Goal: Task Accomplishment & Management: Manage account settings

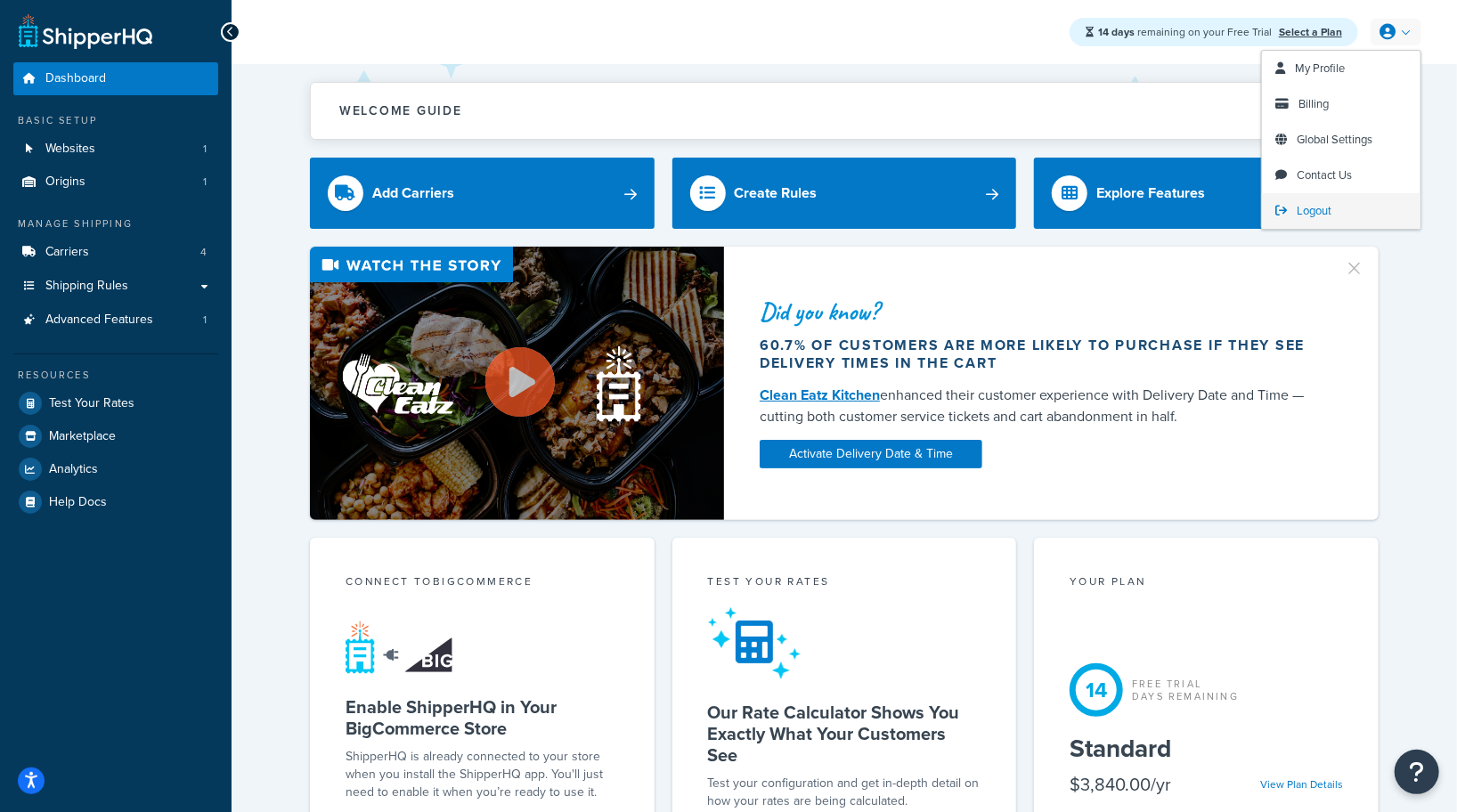
click at [1312, 206] on span "Logout" at bounding box center [1314, 211] width 35 height 17
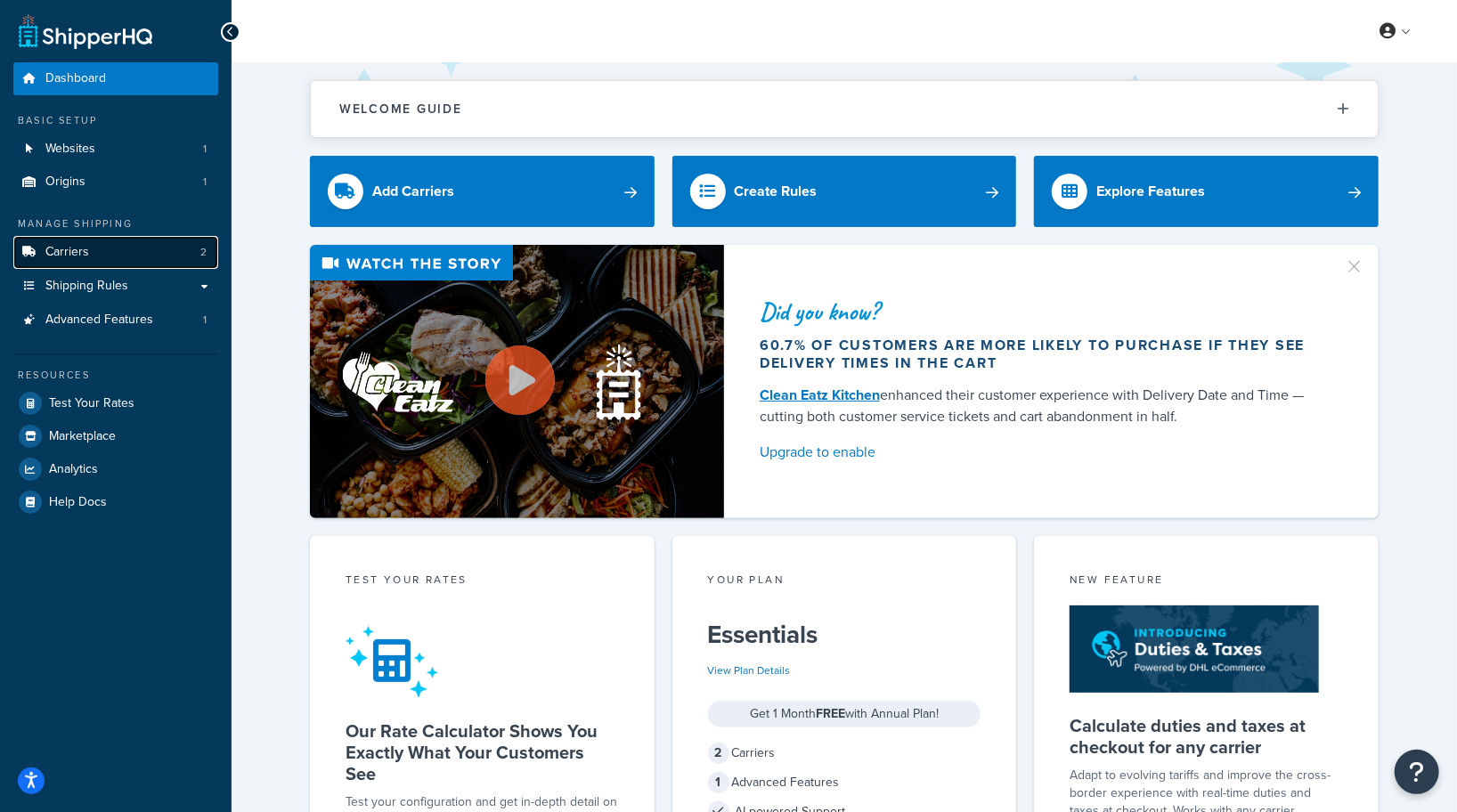
click at [139, 257] on link "Carriers 2" at bounding box center [116, 252] width 205 height 33
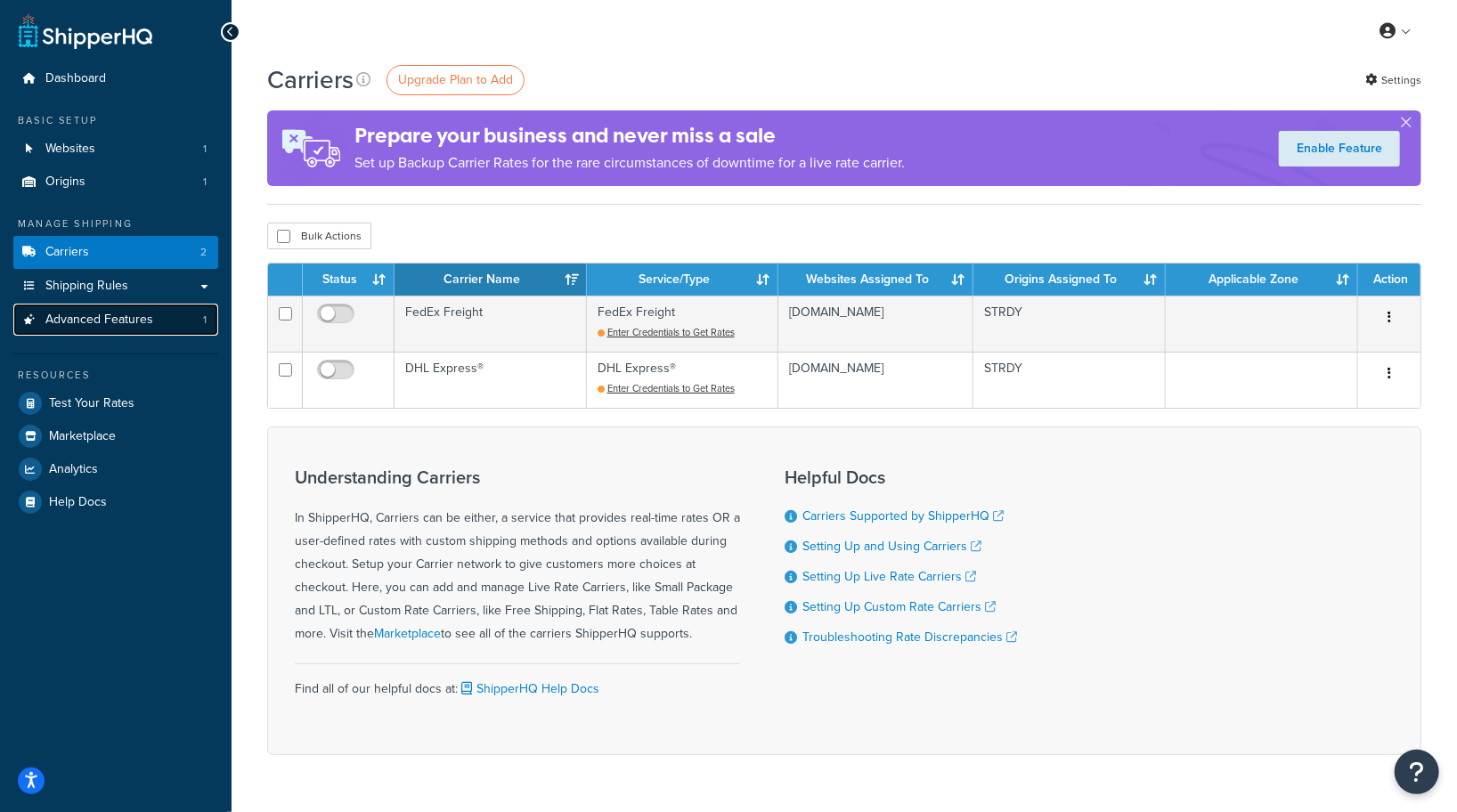
click at [130, 327] on span "Advanced Features" at bounding box center [99, 320] width 107 height 15
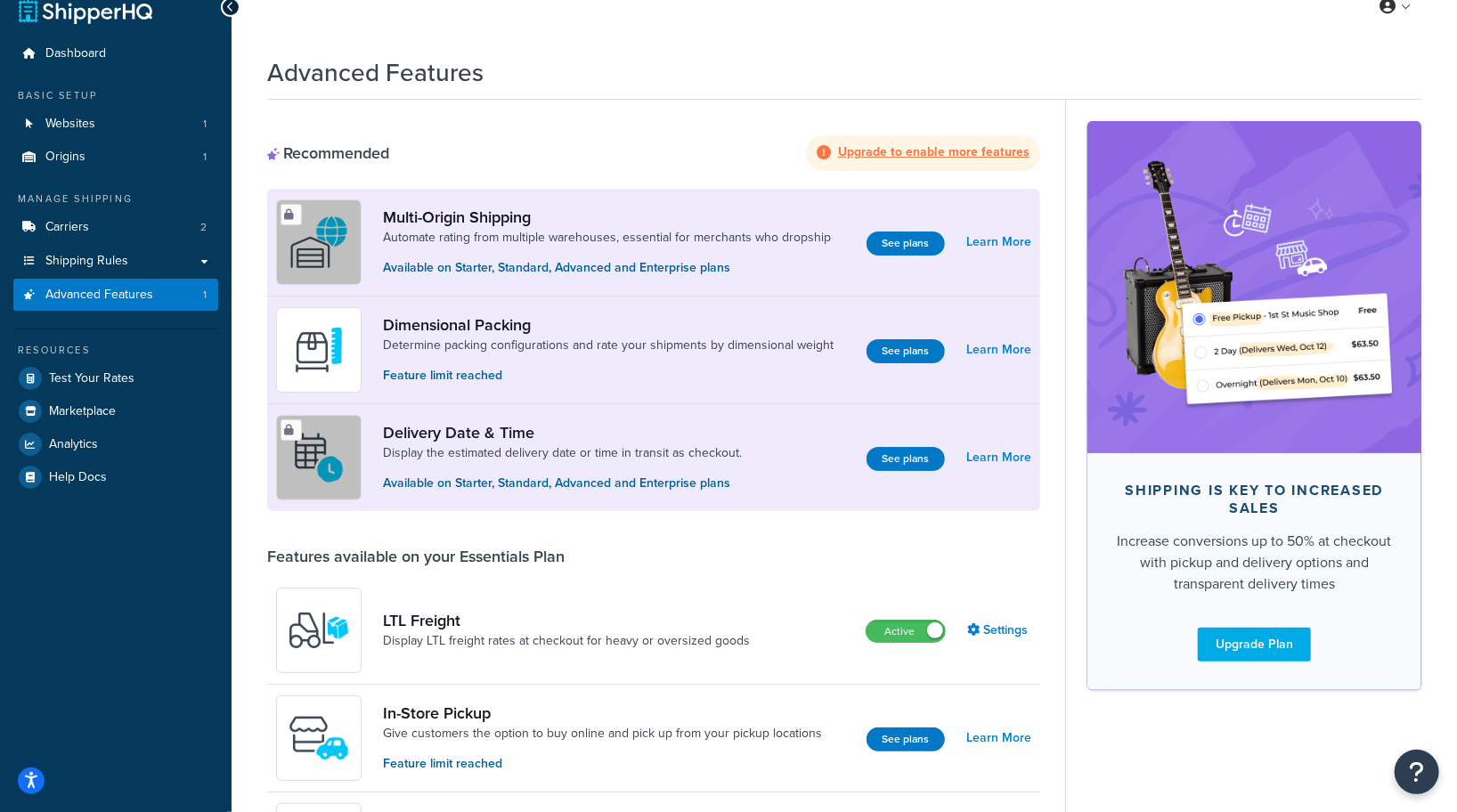
scroll to position [39, 0]
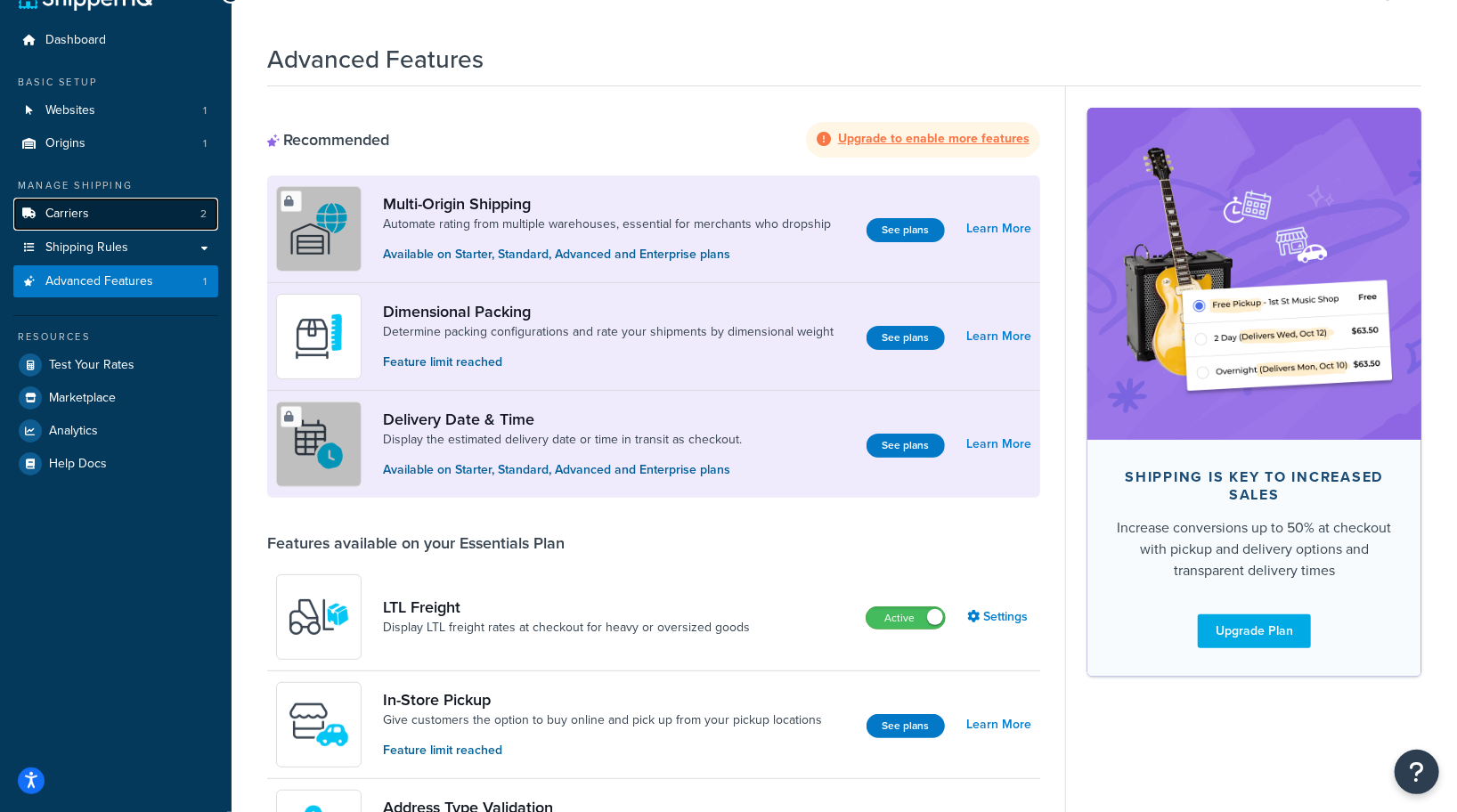
click at [116, 209] on link "Carriers 2" at bounding box center [116, 214] width 205 height 33
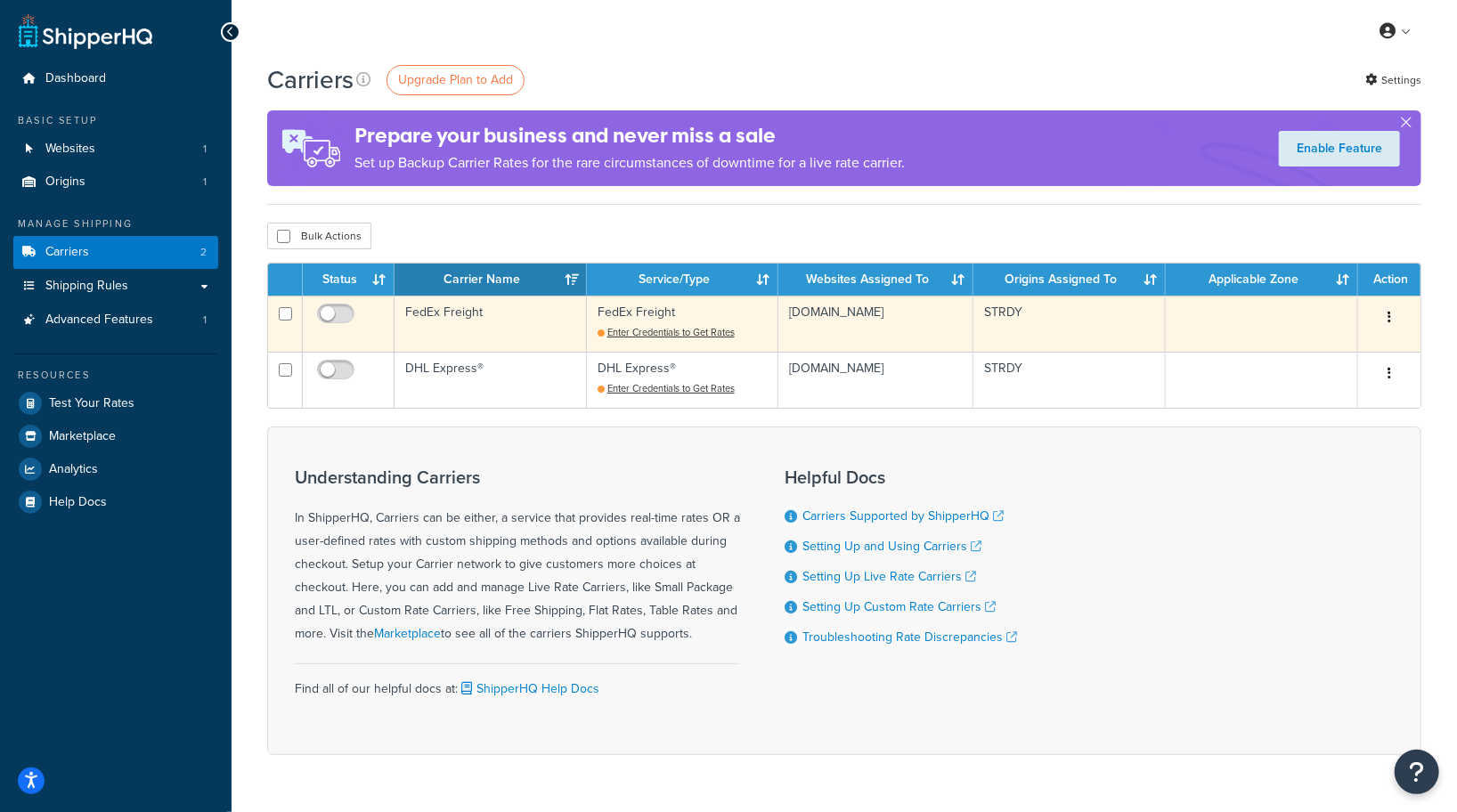
drag, startPoint x: 790, startPoint y: 315, endPoint x: 933, endPoint y: 321, distance: 143.1
click at [933, 321] on td "strdy.mybigcommerce.com" at bounding box center [876, 324] width 195 height 56
copy td "strdy.mybigcommerce.com"
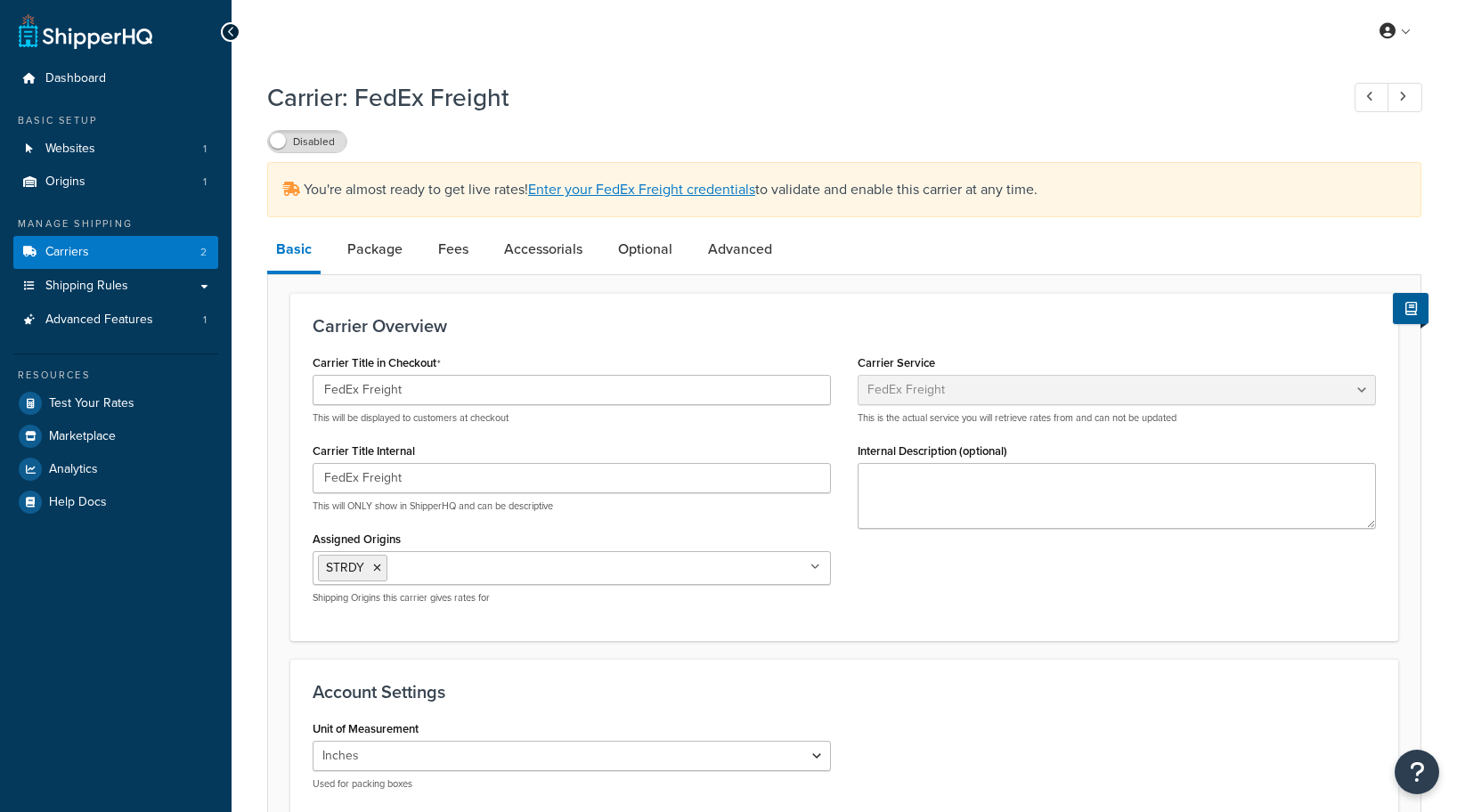
select select "fedExFreight"
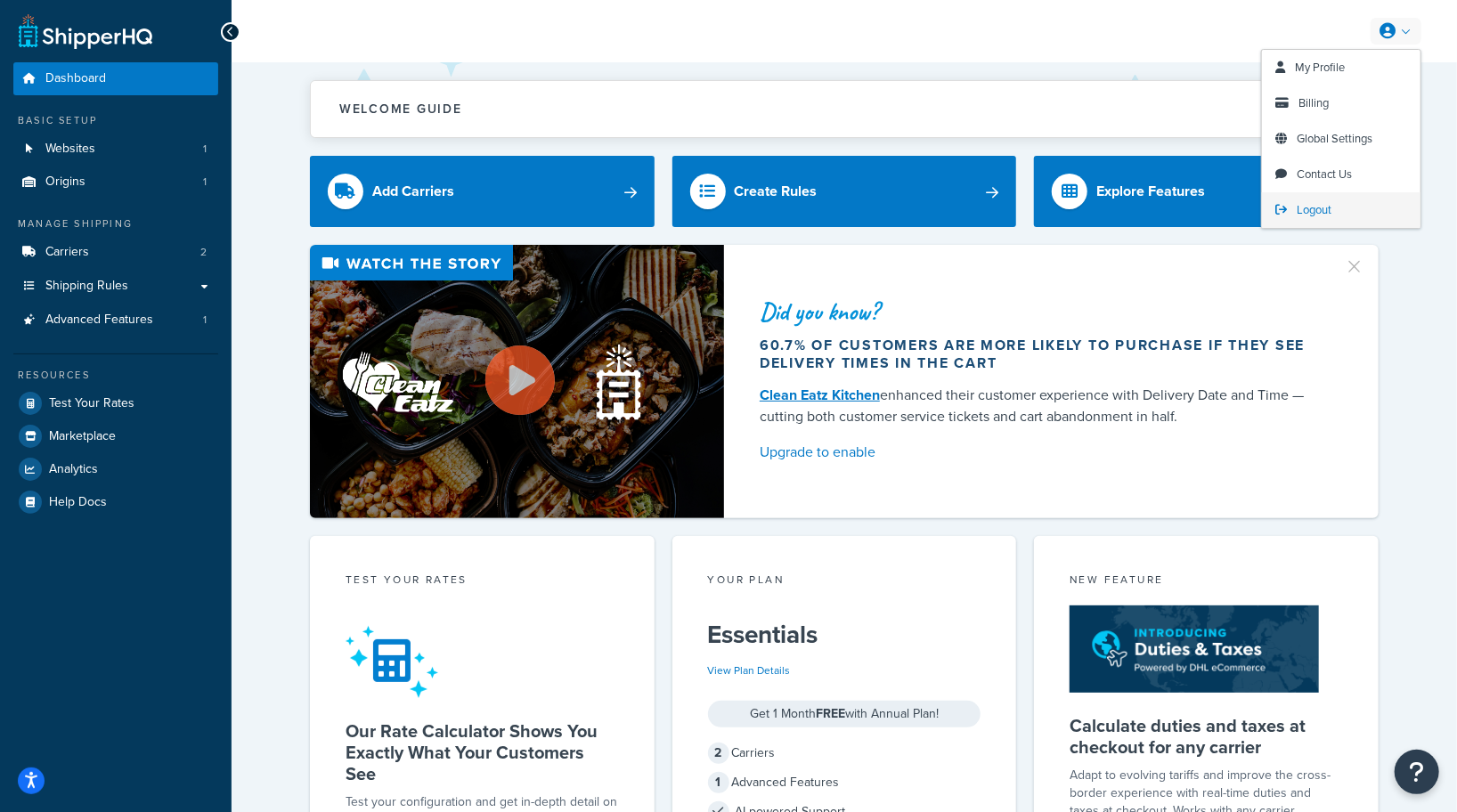
click at [1314, 211] on span "Logout" at bounding box center [1314, 210] width 35 height 17
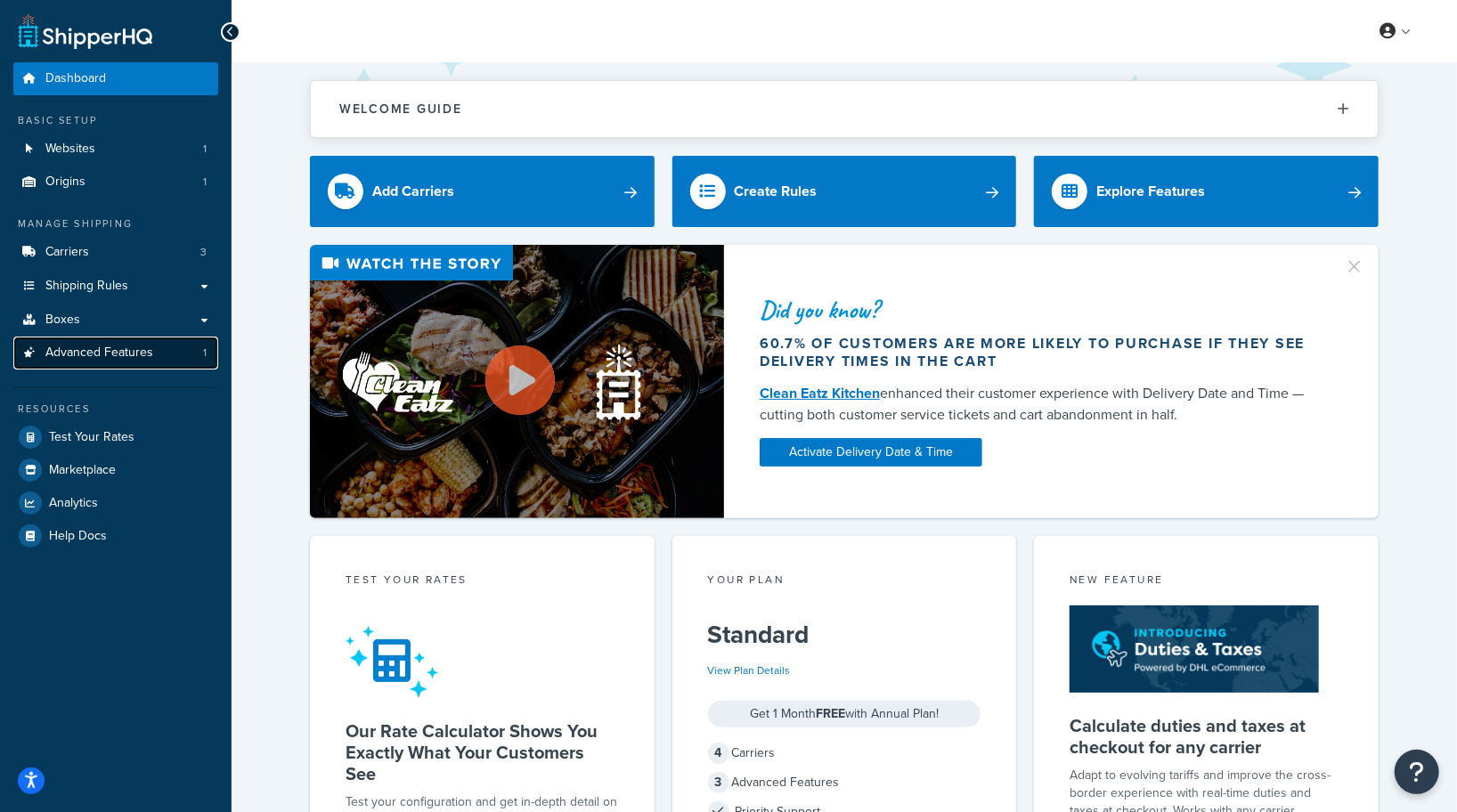
click at [110, 356] on span "Advanced Features" at bounding box center [99, 353] width 107 height 15
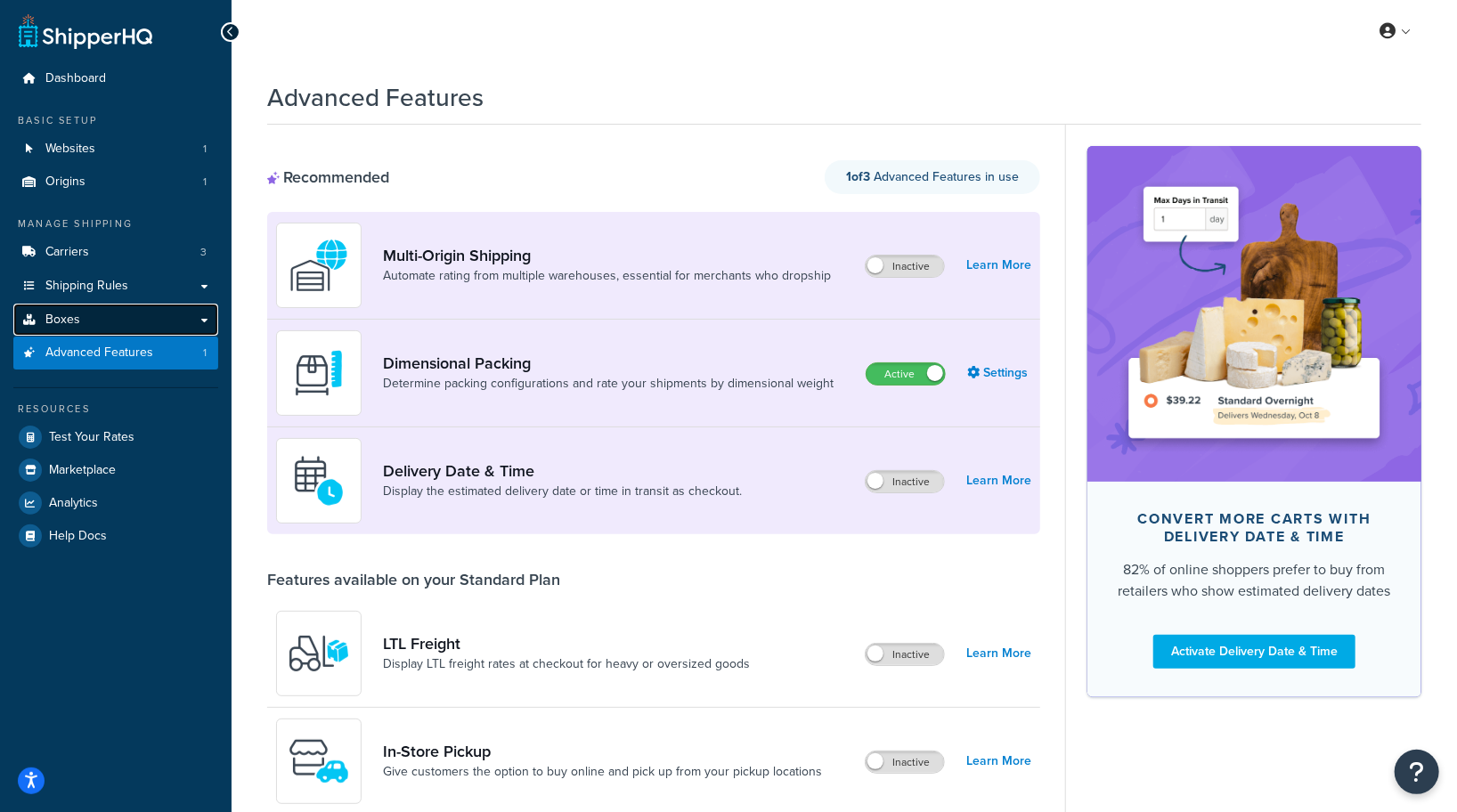
click at [175, 318] on link "Boxes" at bounding box center [116, 320] width 205 height 33
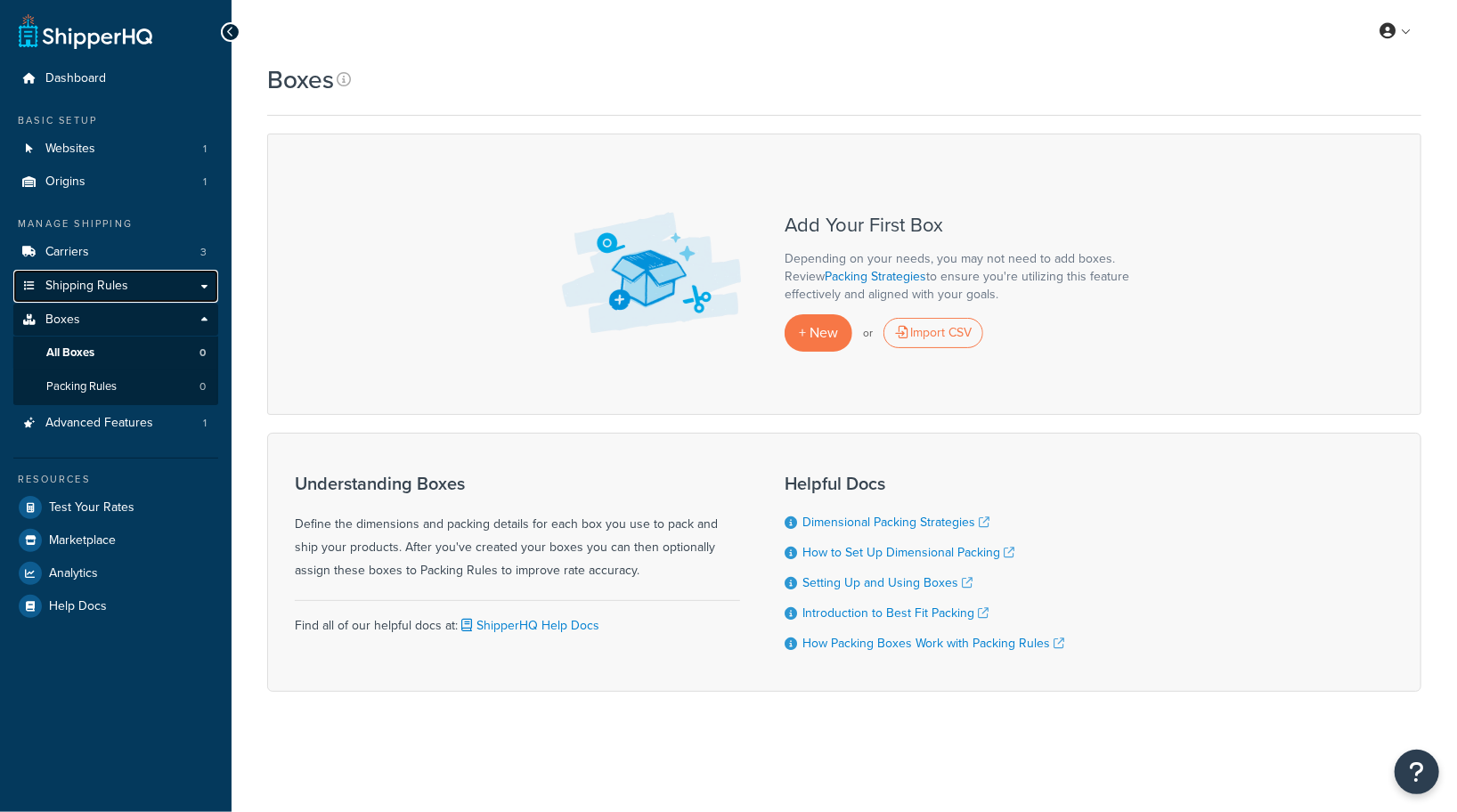
click at [163, 284] on link "Shipping Rules" at bounding box center [116, 286] width 205 height 33
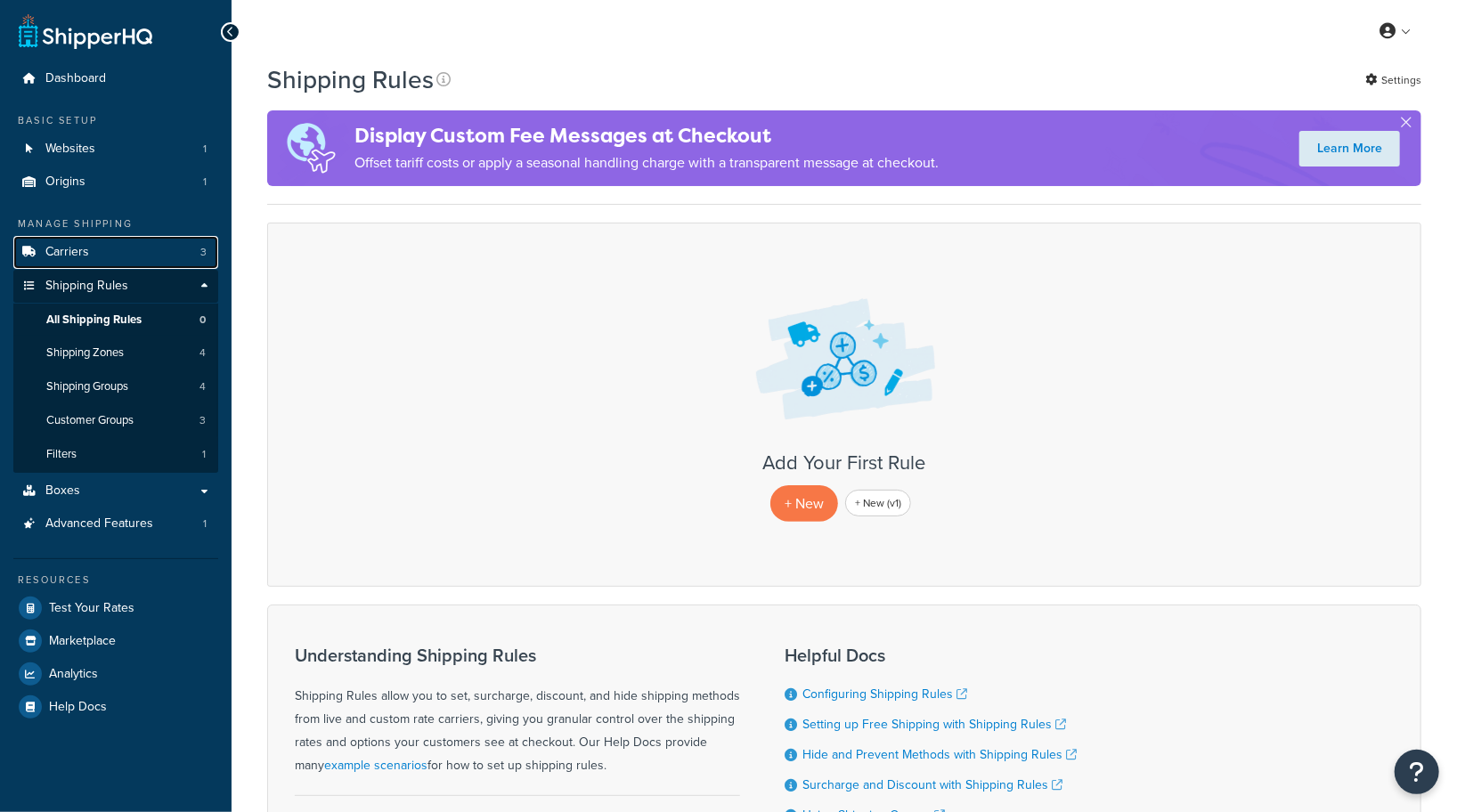
click at [166, 253] on link "Carriers 3" at bounding box center [116, 252] width 205 height 33
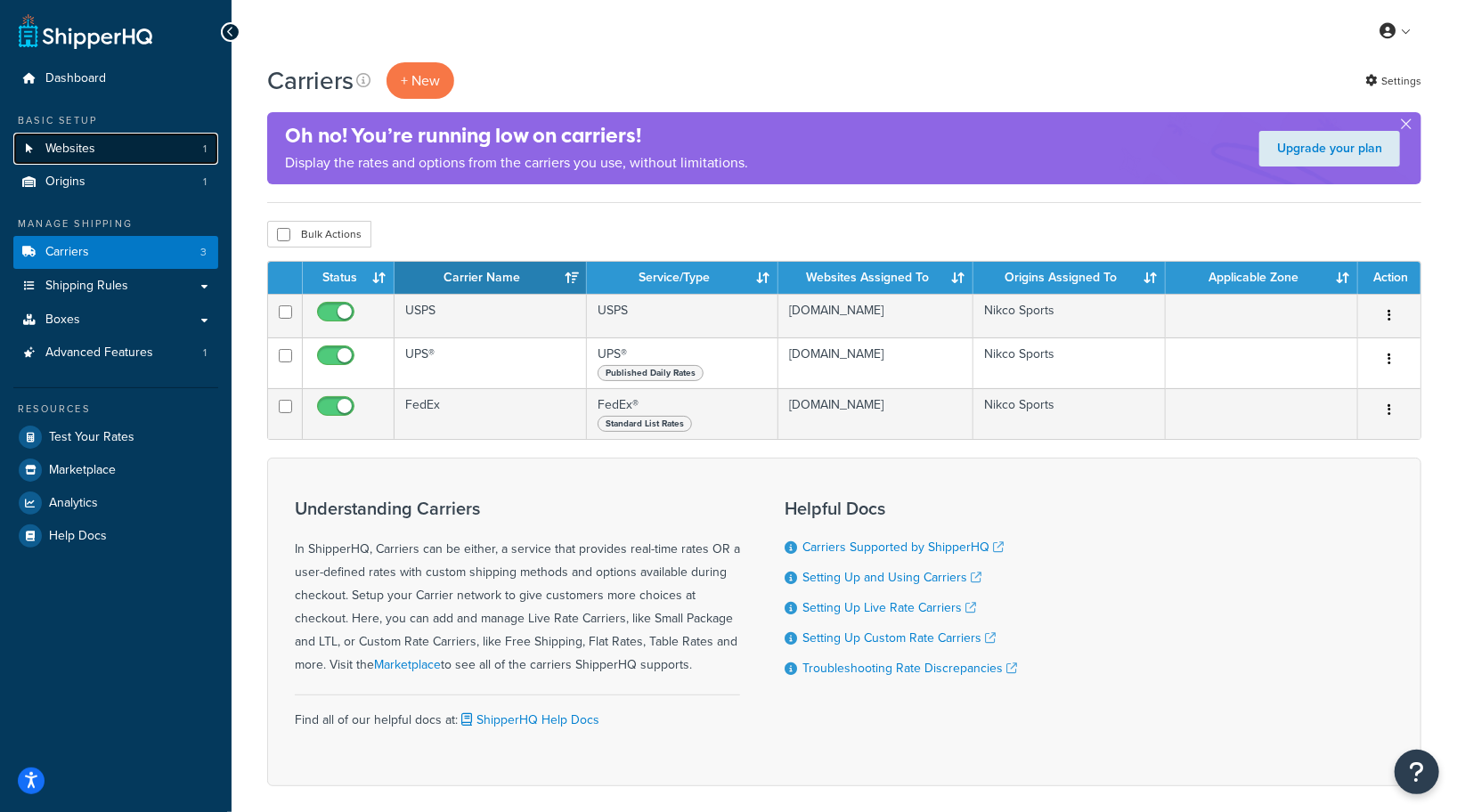
click at [136, 153] on link "Websites 1" at bounding box center [116, 149] width 205 height 33
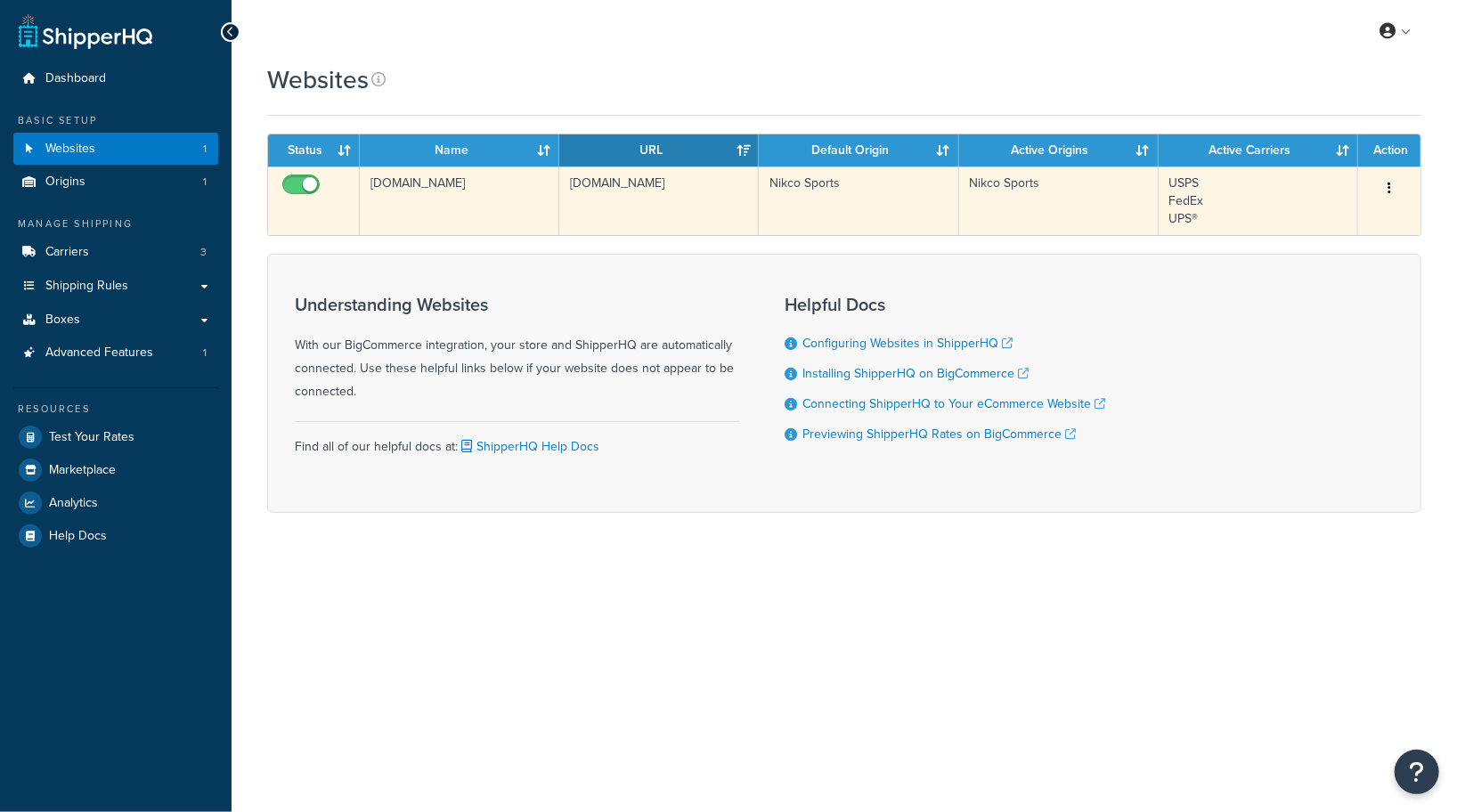
click at [416, 182] on td "[DOMAIN_NAME]" at bounding box center [459, 200] width 199 height 69
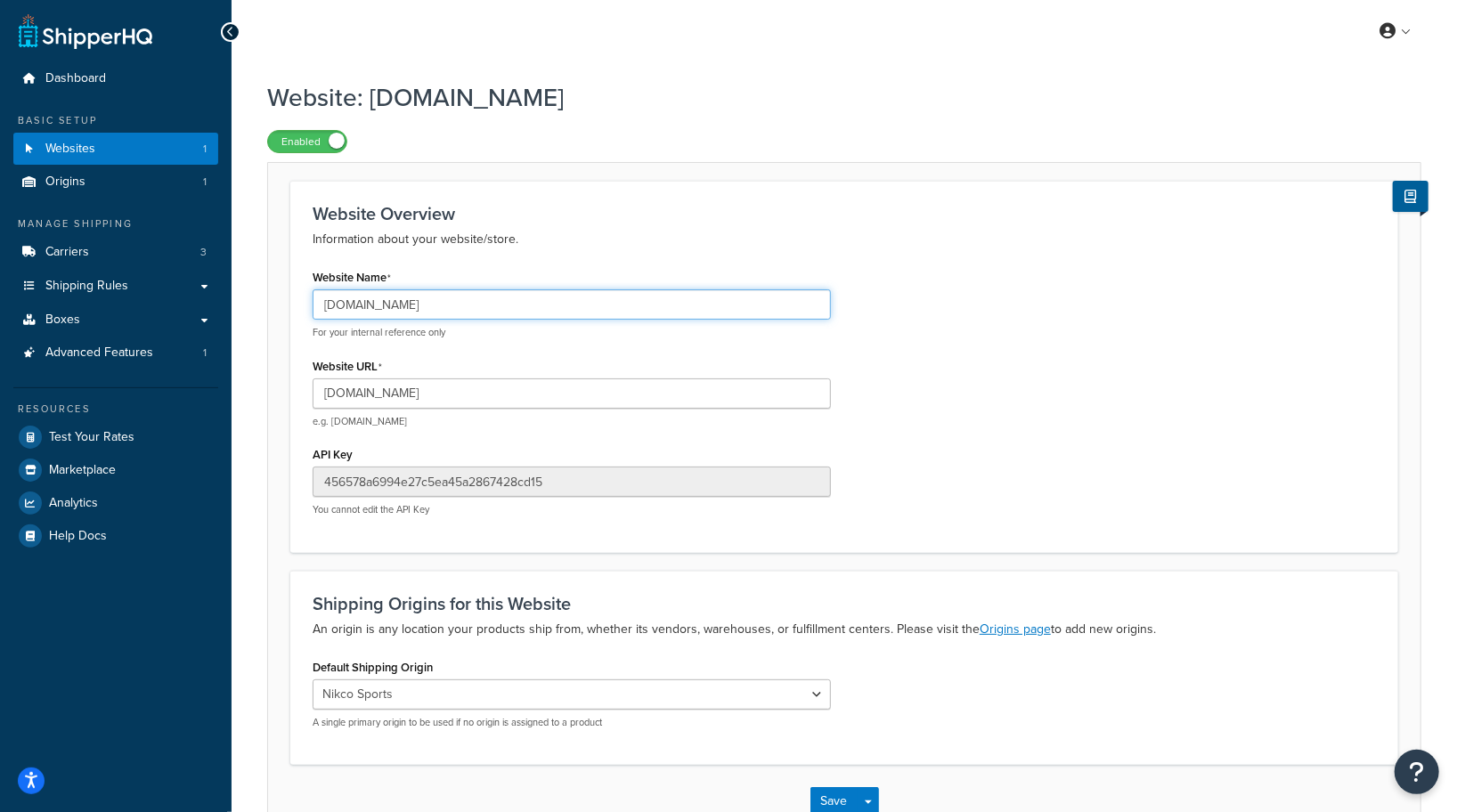
click at [376, 302] on input "[DOMAIN_NAME]" at bounding box center [571, 304] width 518 height 30
click at [598, 204] on div "Website Overview Information about your website/store. Website Name [DOMAIN_NAM…" at bounding box center [844, 366] width 1108 height 371
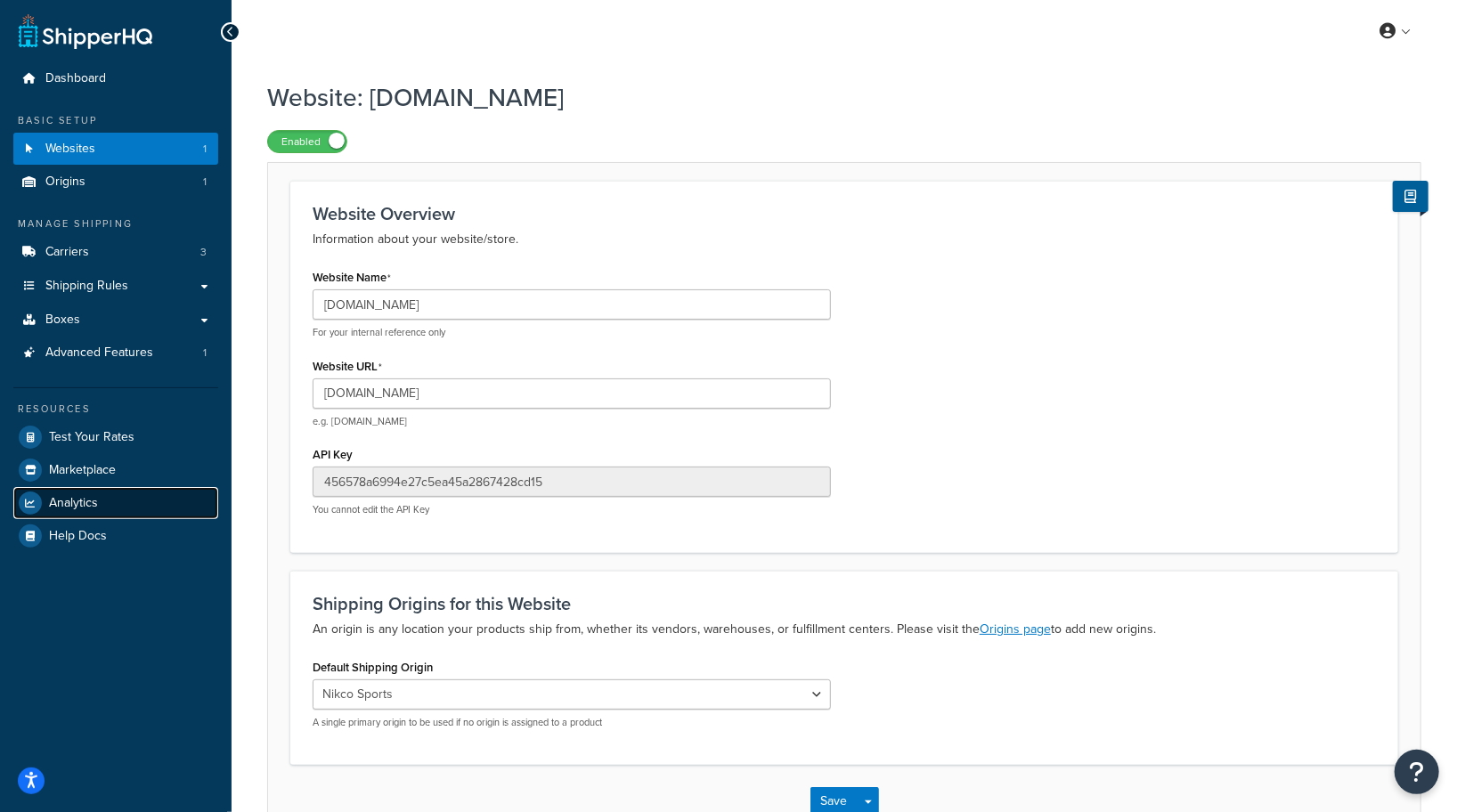
click at [128, 514] on link "Analytics" at bounding box center [116, 503] width 205 height 32
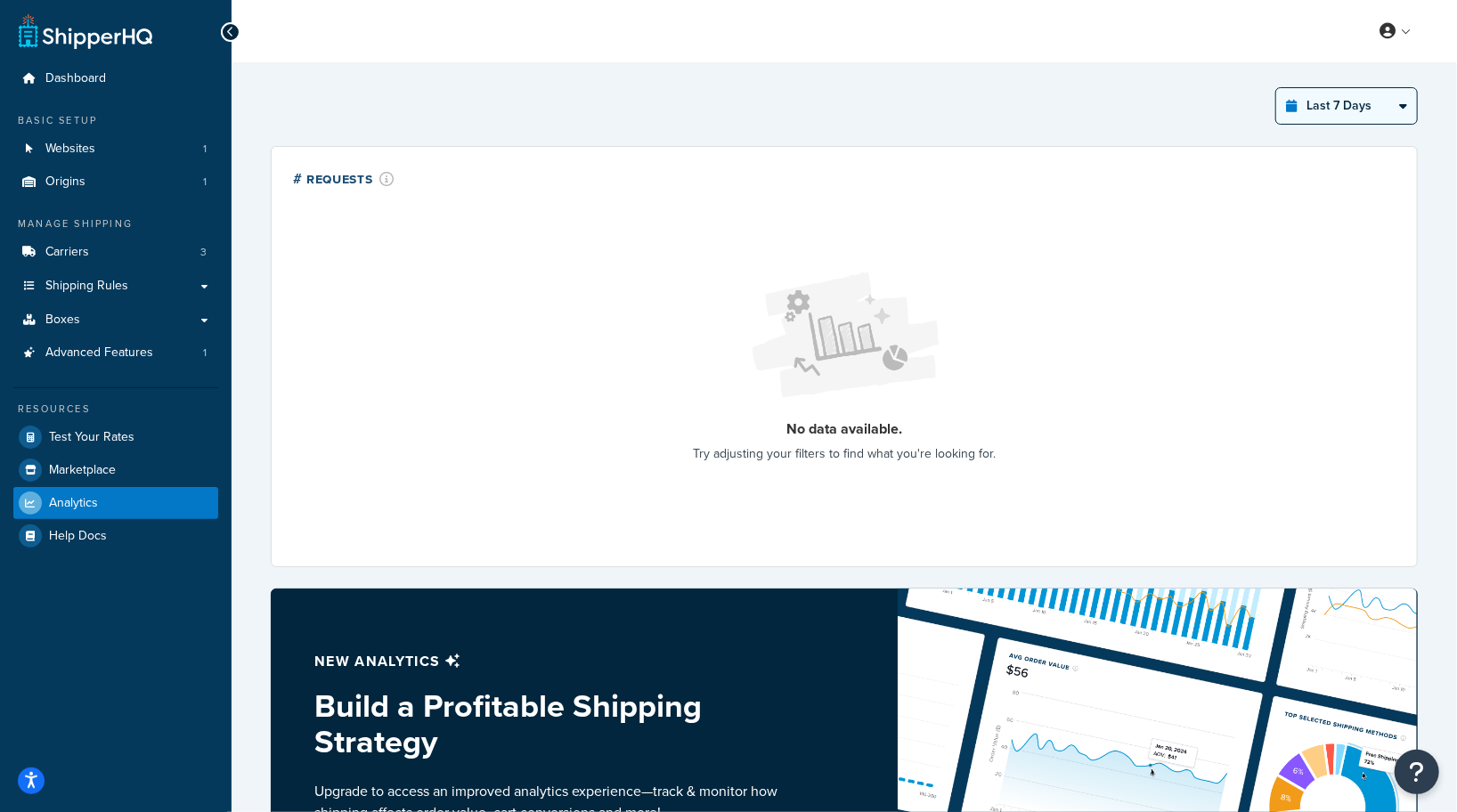
click at [1373, 114] on select "Last 24 Hours Last 7 Days Last 30 Days Last 3 Months Last 6 Months Last 12 Mont…" at bounding box center [1347, 105] width 141 height 36
select select "last_3_months"
click at [1277, 88] on select "Last 24 Hours Last 7 Days Last 30 Days Last 3 Months Last 6 Months Last 12 Mont…" at bounding box center [1347, 105] width 141 height 36
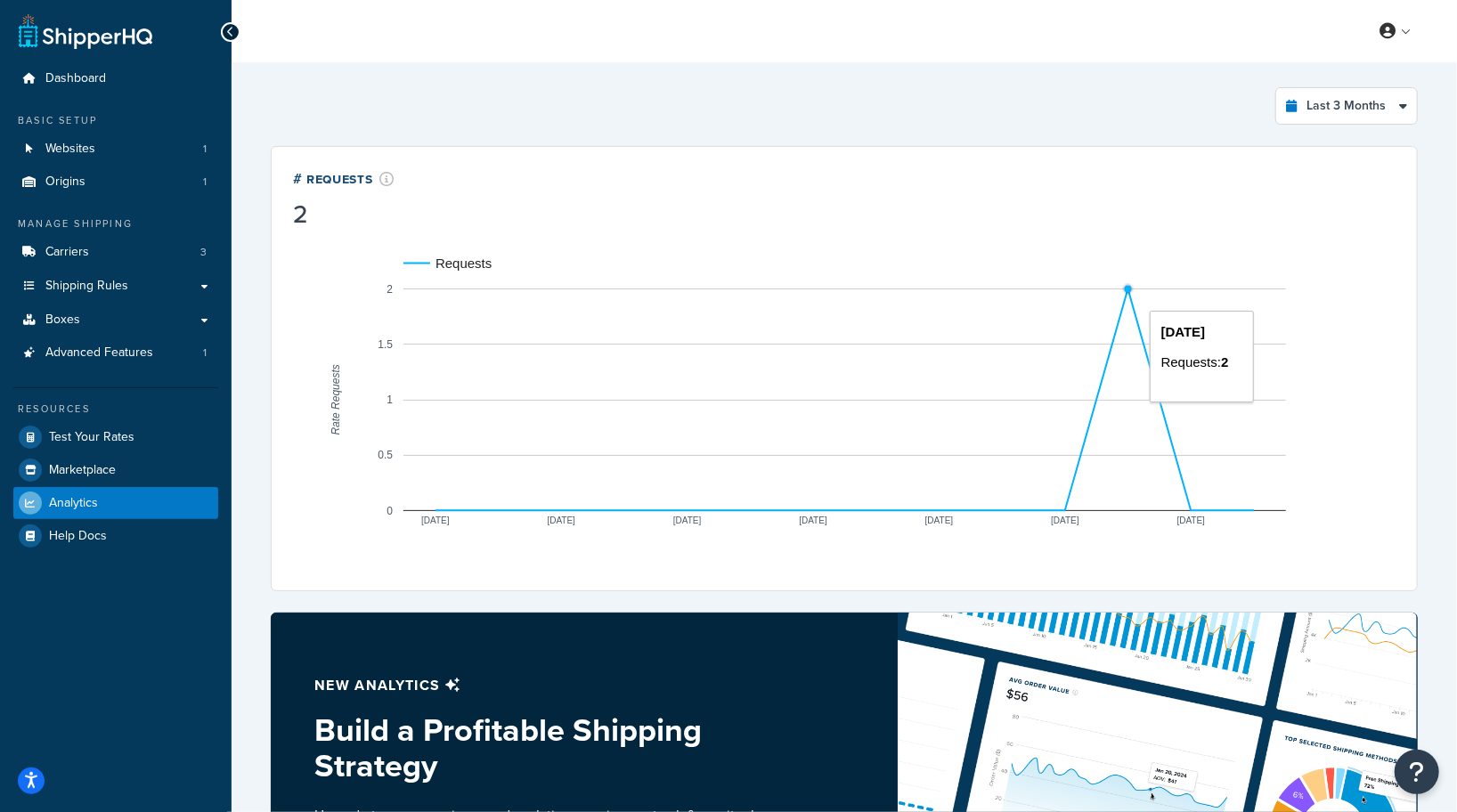
click at [1134, 292] on rect "A chart." at bounding box center [844, 399] width 883 height 222
click at [131, 73] on link "Dashboard" at bounding box center [116, 78] width 205 height 33
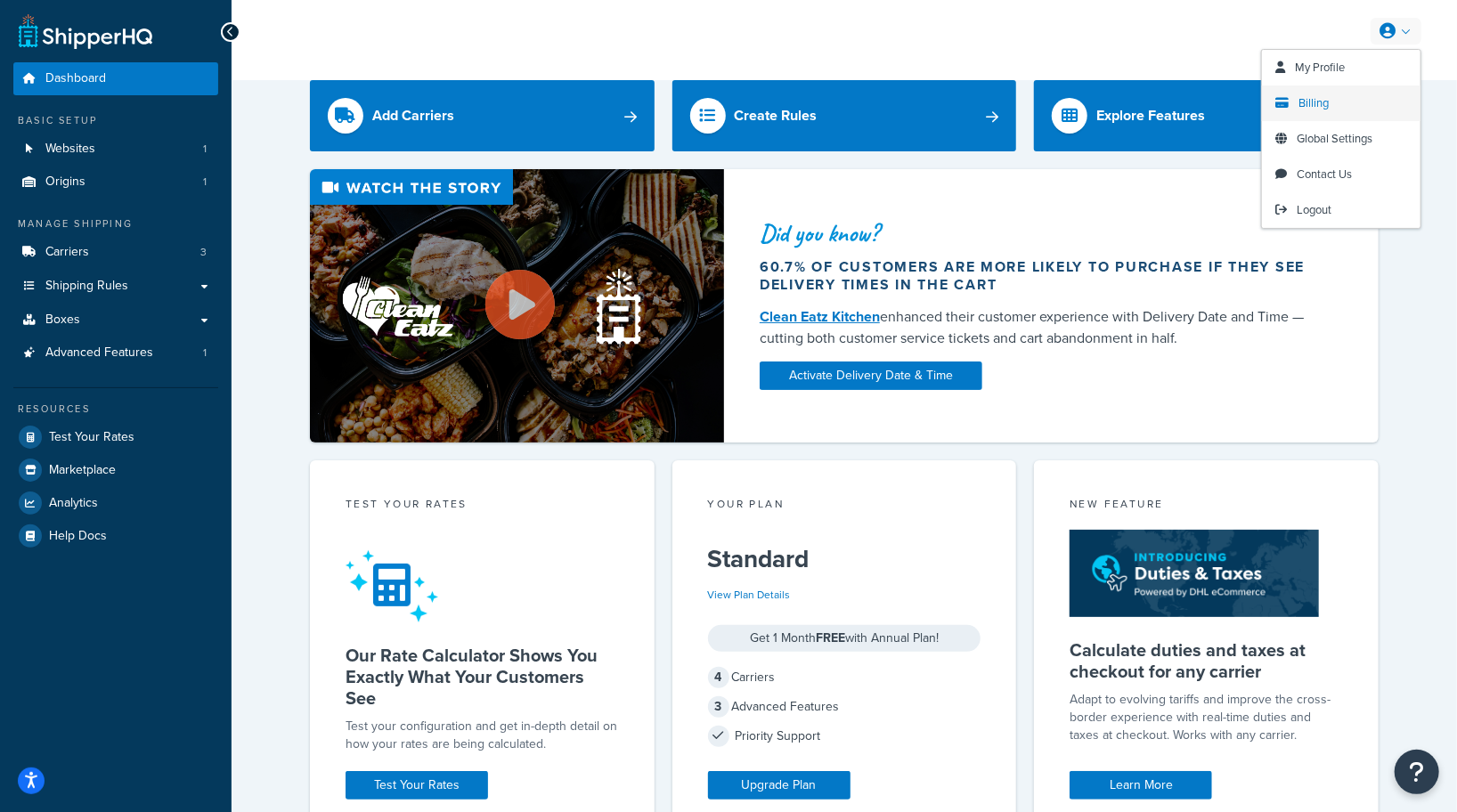
click at [1333, 104] on link "Billing" at bounding box center [1341, 102] width 159 height 36
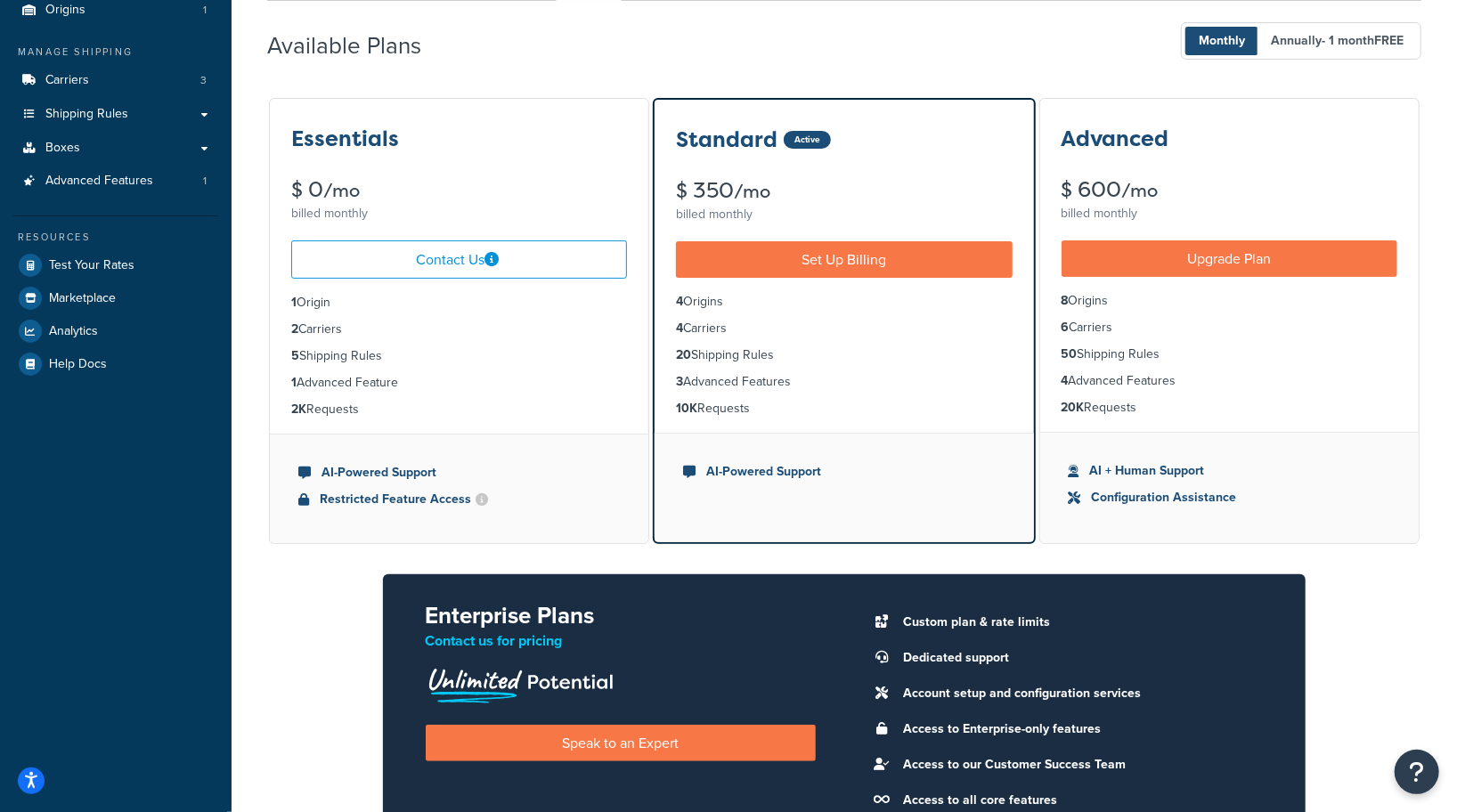
click at [942, 56] on div "Available Plans Monthly Annually - 1 month FREE" at bounding box center [844, 42] width 1154 height 52
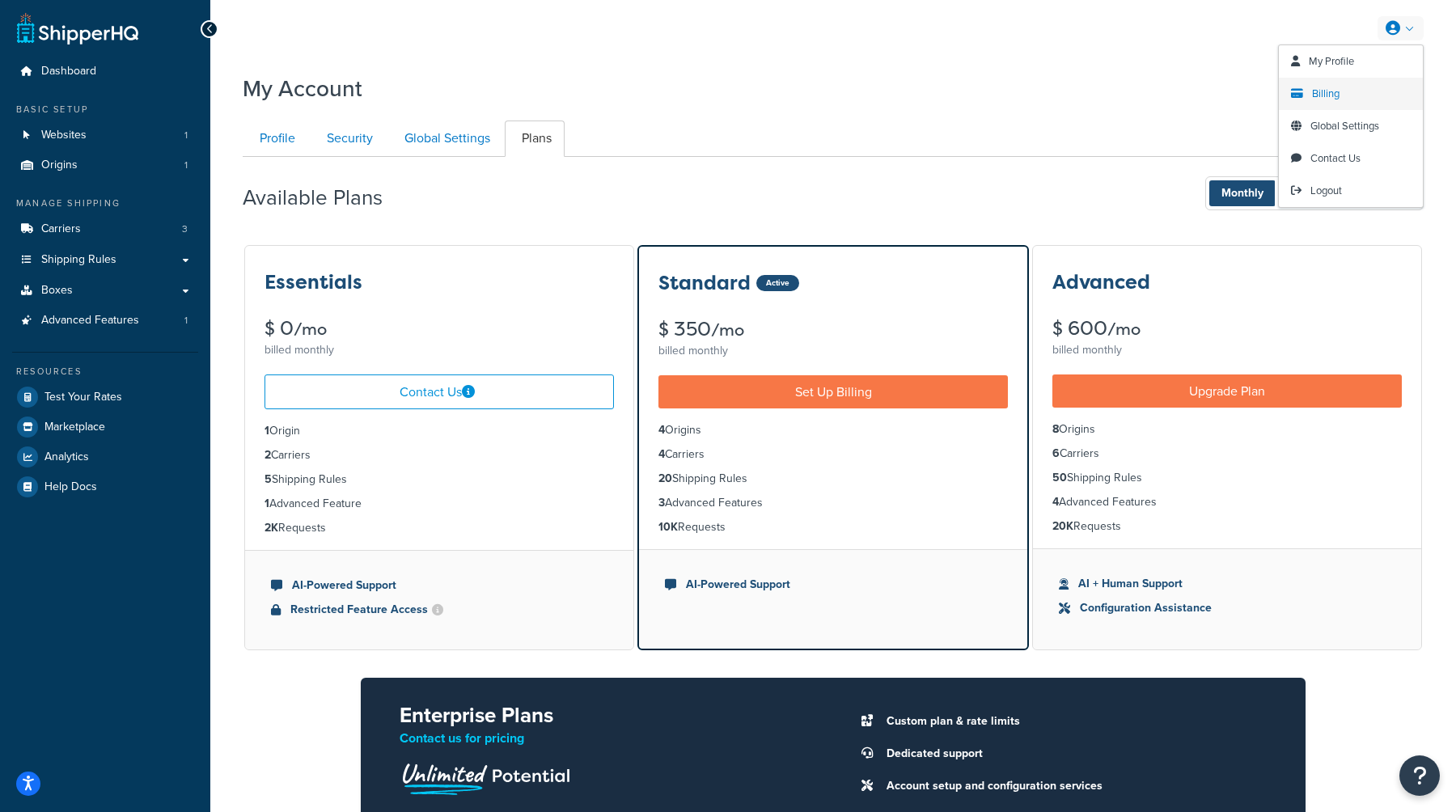
click at [1323, 91] on span "Billing" at bounding box center [1325, 94] width 27 height 16
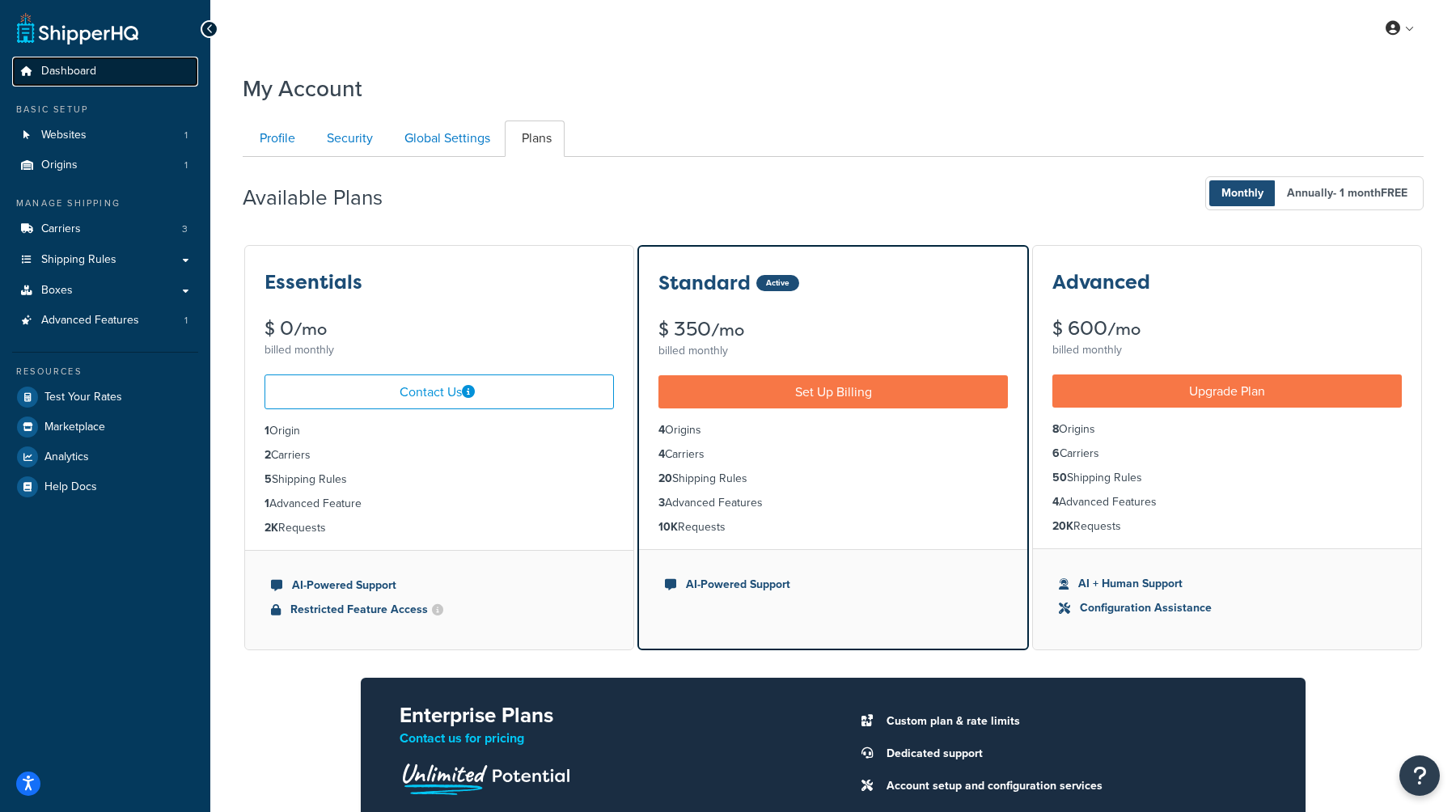
click at [84, 72] on span "Dashboard" at bounding box center [68, 72] width 55 height 14
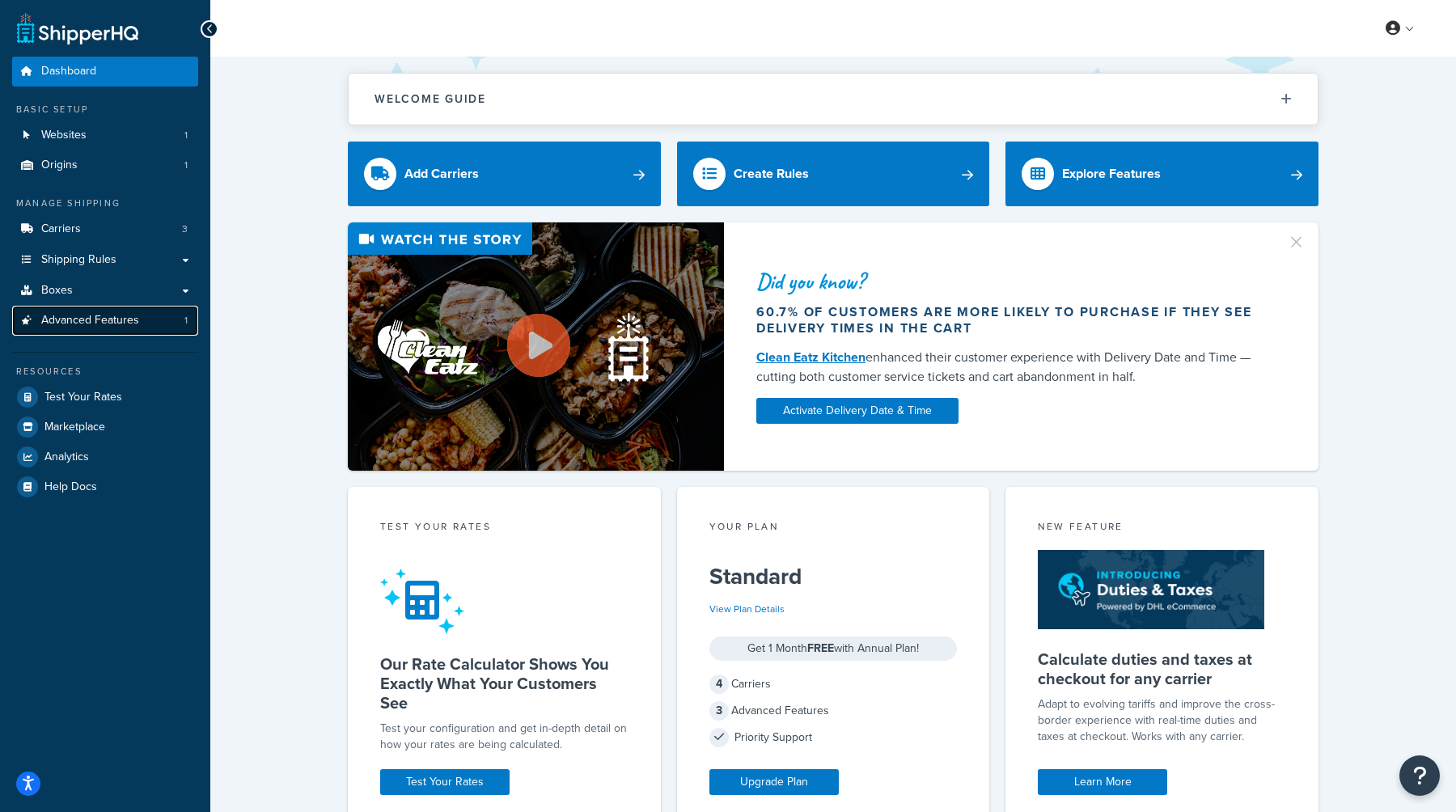
click at [114, 323] on span "Advanced Features" at bounding box center [90, 320] width 97 height 14
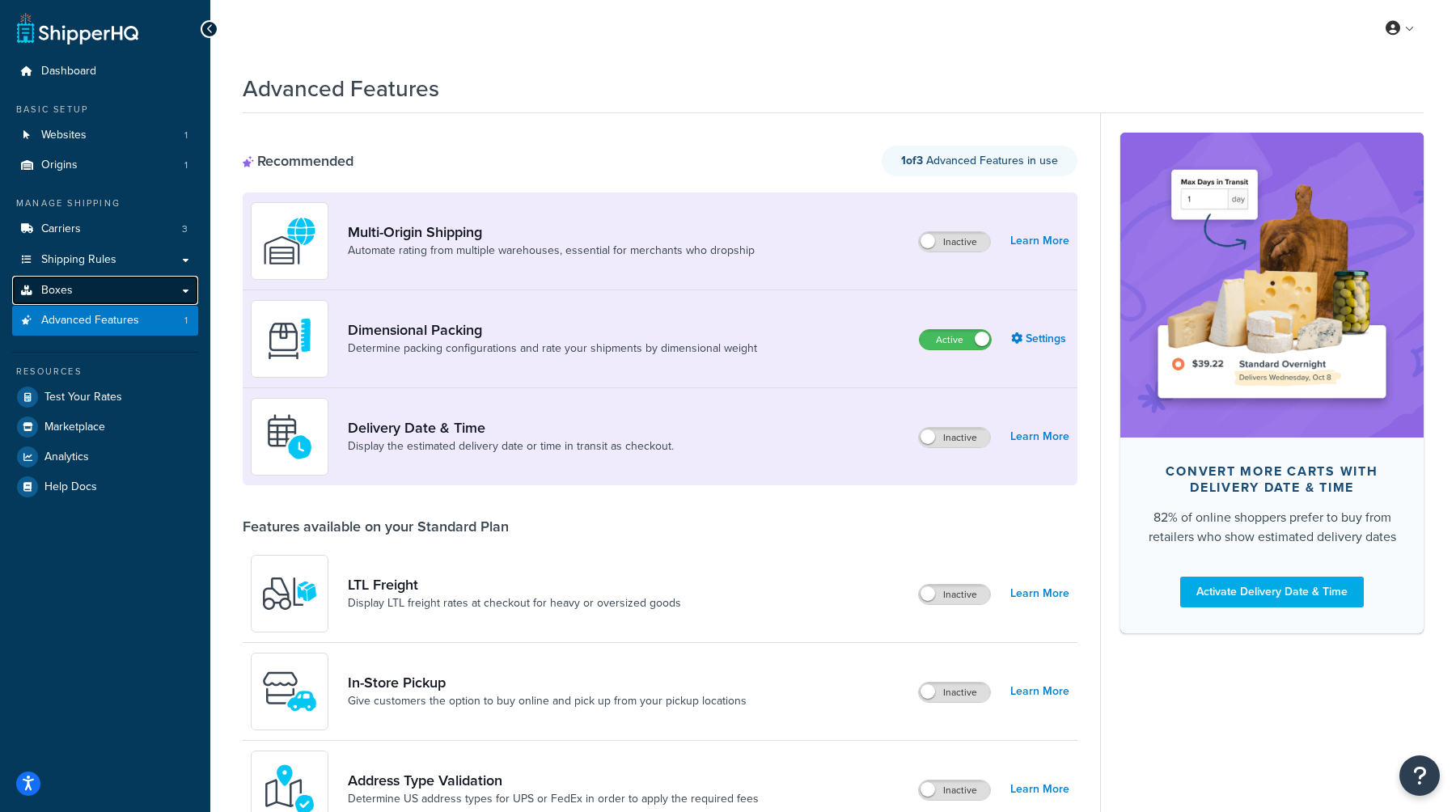
click at [115, 298] on link "Boxes" at bounding box center [105, 291] width 186 height 30
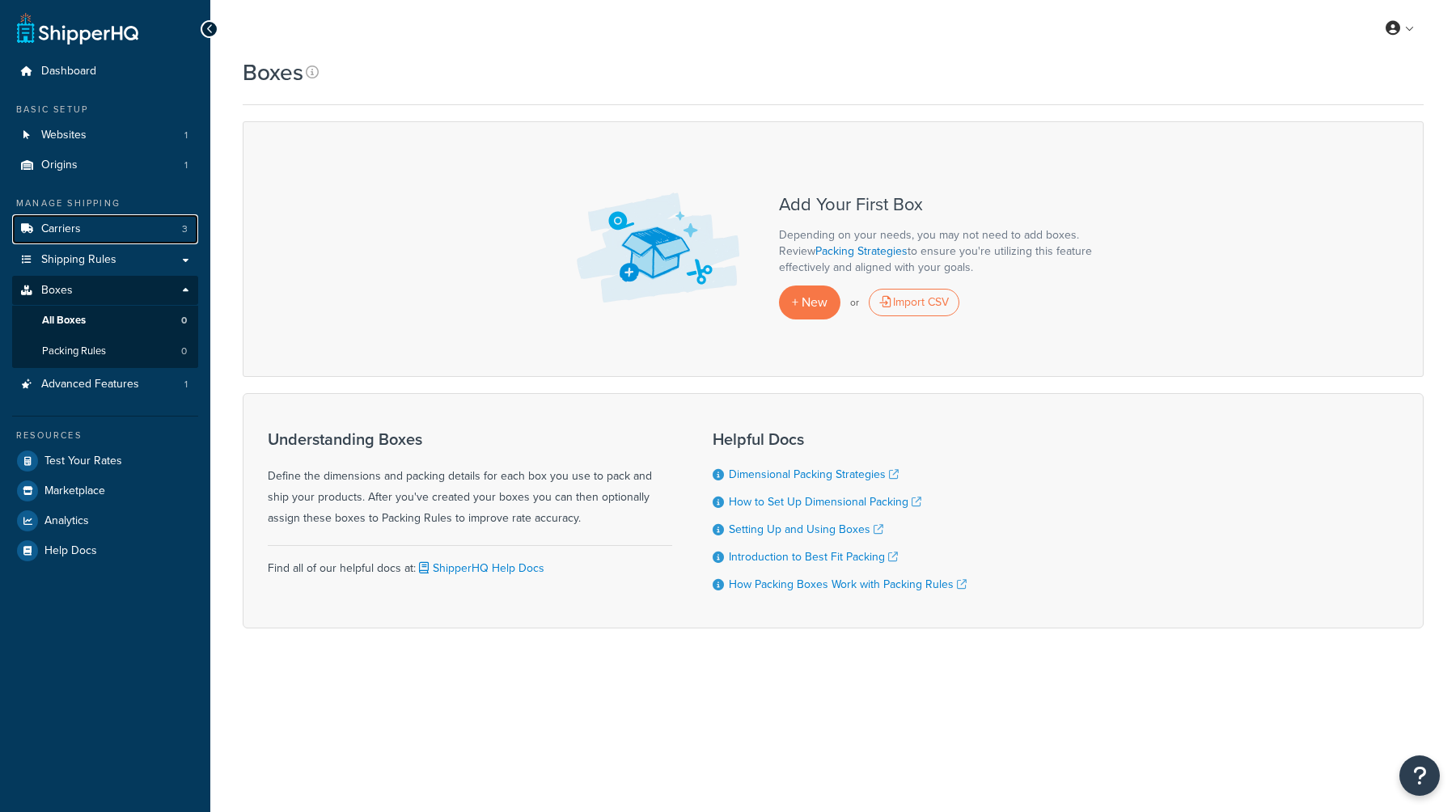
click at [131, 234] on link "Carriers 3" at bounding box center [105, 229] width 186 height 30
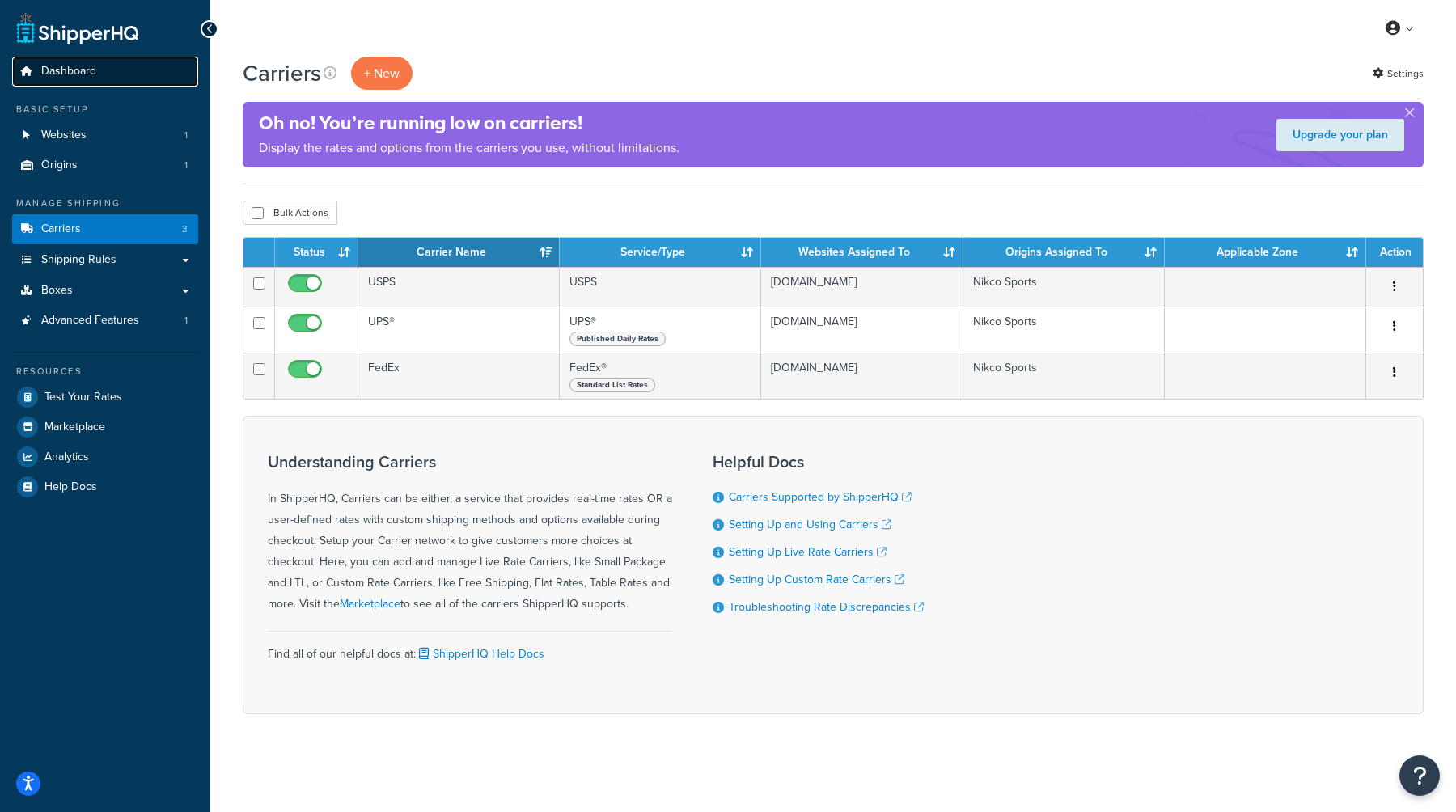
click at [133, 71] on link "Dashboard" at bounding box center [105, 71] width 186 height 30
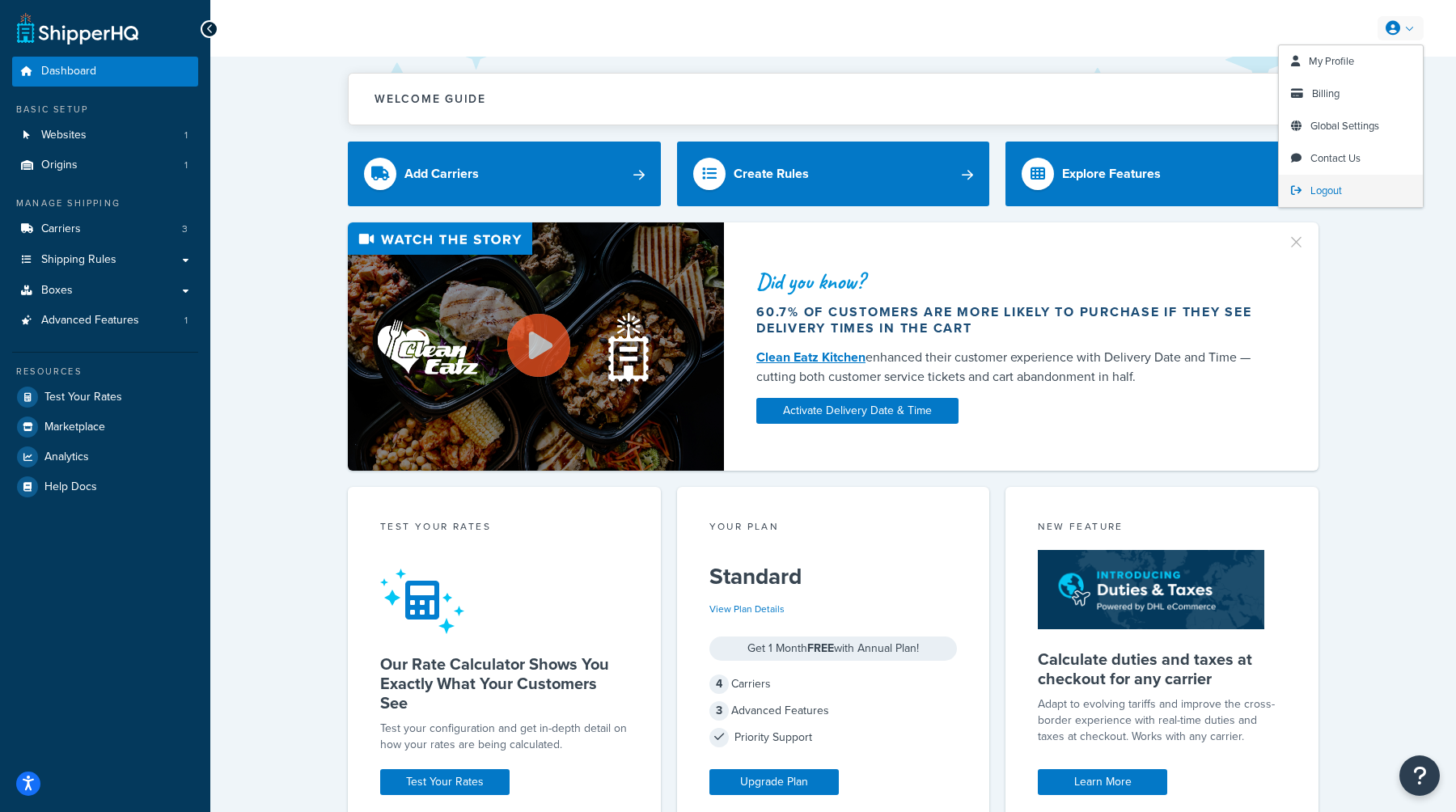
click at [1336, 189] on span "Logout" at bounding box center [1326, 190] width 32 height 16
